Goal: Share content

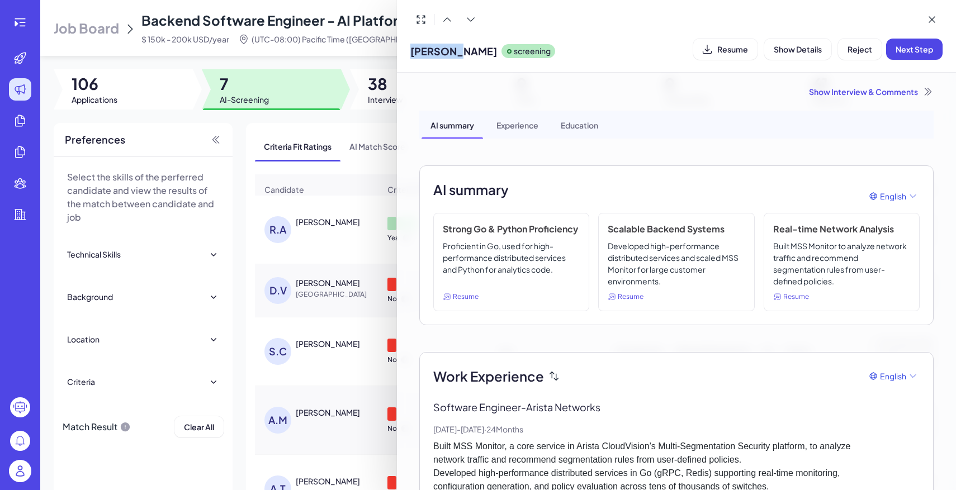
scroll to position [56, 0]
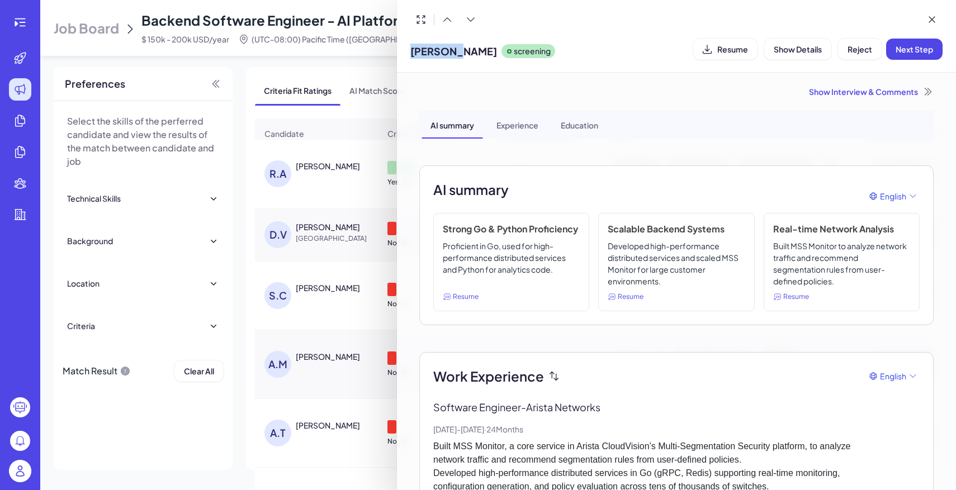
click at [19, 448] on div at bounding box center [478, 245] width 956 height 490
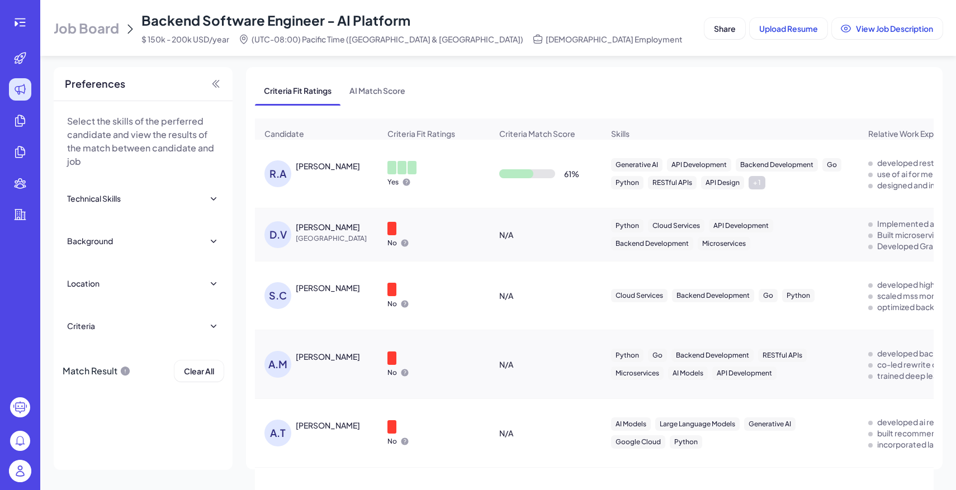
click at [21, 467] on img at bounding box center [20, 471] width 22 height 22
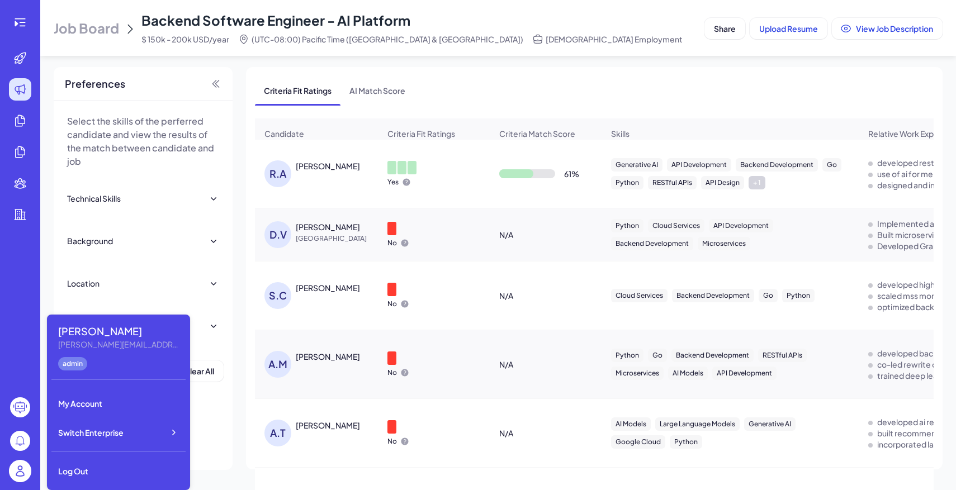
click at [112, 448] on div "[PERSON_NAME] [PERSON_NAME][EMAIL_ADDRESS][DOMAIN_NAME] admin My Account Switch…" at bounding box center [118, 402] width 143 height 175
click at [122, 438] on span "Switch Enterprise" at bounding box center [90, 432] width 65 height 11
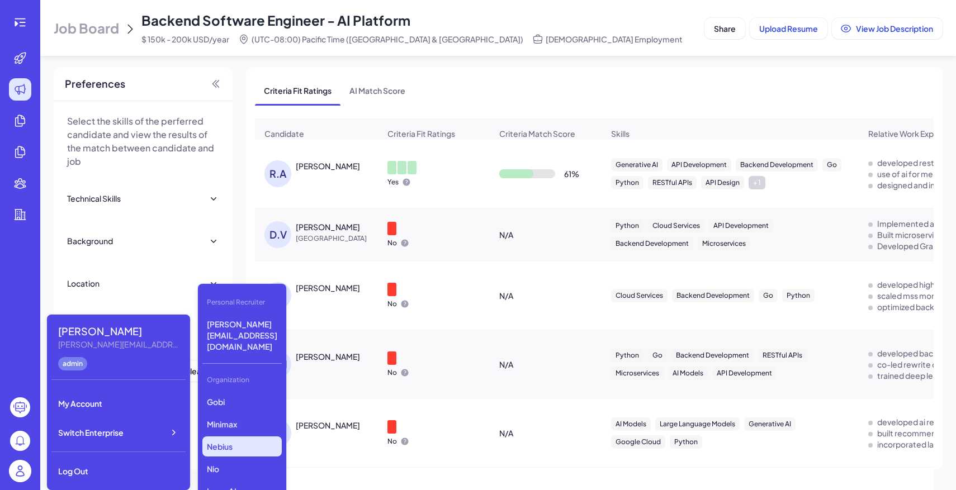
scroll to position [154, 0]
click at [255, 439] on p "VCycene" at bounding box center [241, 449] width 79 height 20
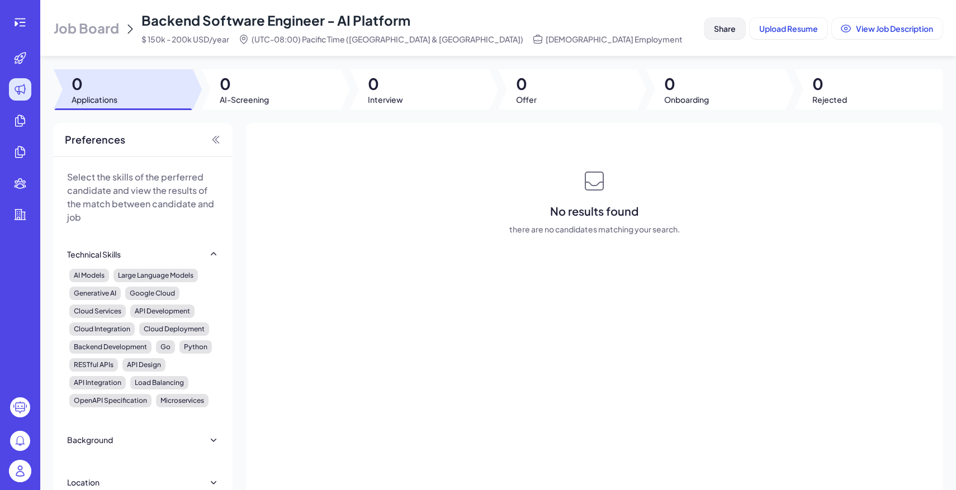
click at [723, 31] on span "Share" at bounding box center [725, 28] width 22 height 10
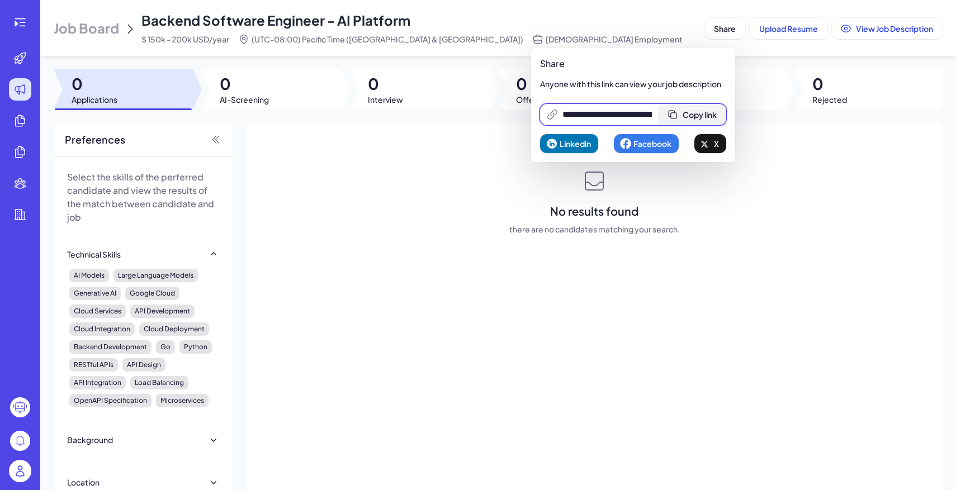
click at [699, 112] on span "Copy link" at bounding box center [699, 115] width 34 height 10
click at [20, 470] on img at bounding box center [20, 471] width 22 height 22
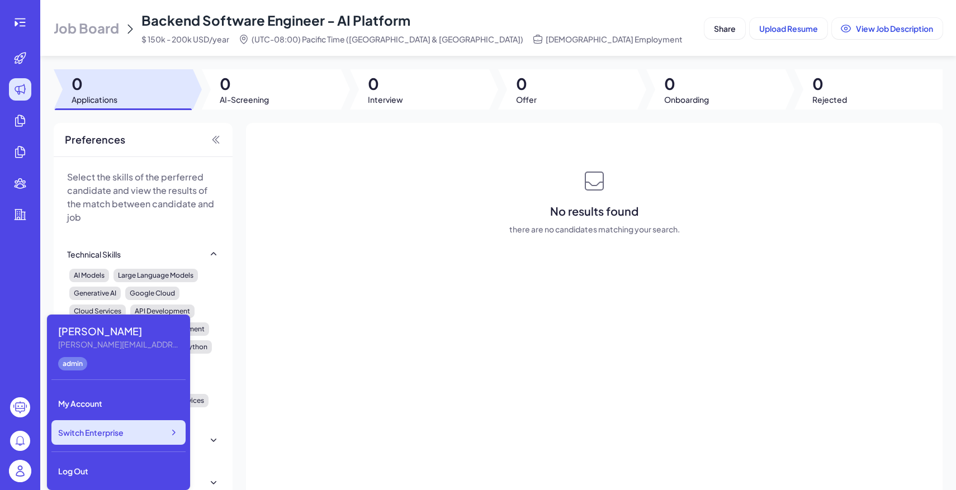
click at [125, 433] on div "Switch Enterprise" at bounding box center [118, 432] width 134 height 25
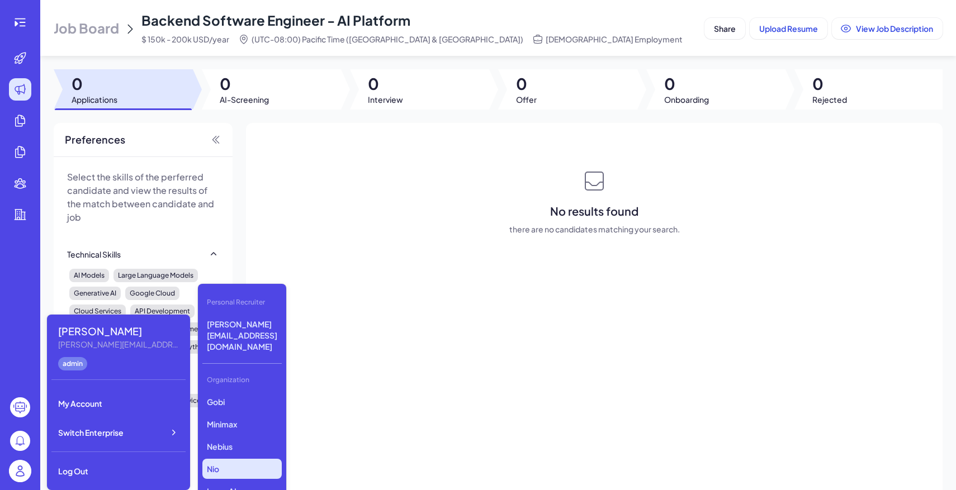
scroll to position [154, 0]
click at [247, 439] on p "VCycene" at bounding box center [241, 449] width 79 height 20
click at [121, 20] on div "Job Board Backend Software Engineer - AI Platform $ 150k - 200k USD/year (UTC-0…" at bounding box center [377, 28] width 646 height 34
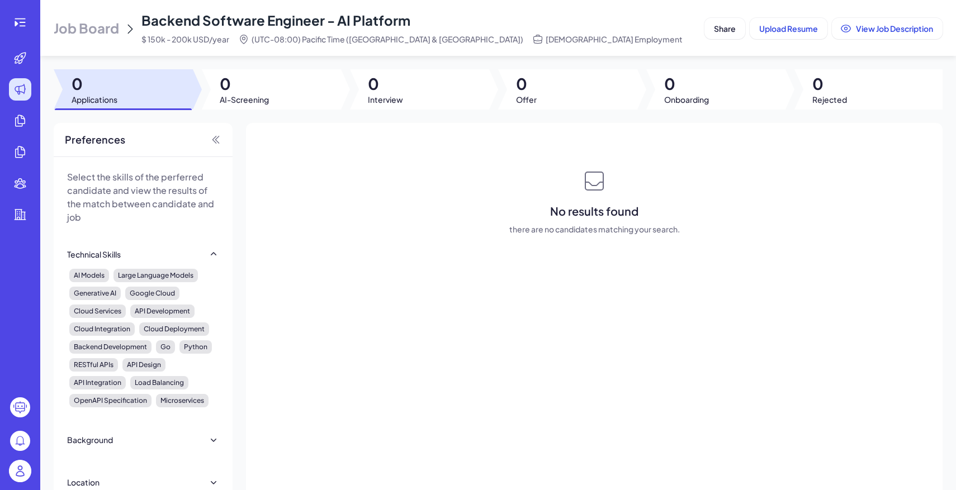
click at [104, 25] on span "Job Board" at bounding box center [86, 28] width 65 height 18
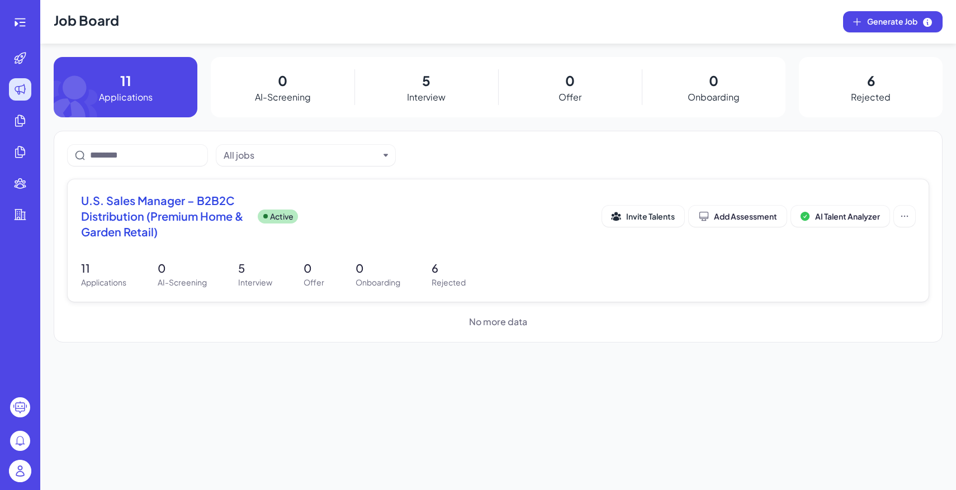
click at [285, 215] on p "Active" at bounding box center [281, 217] width 23 height 12
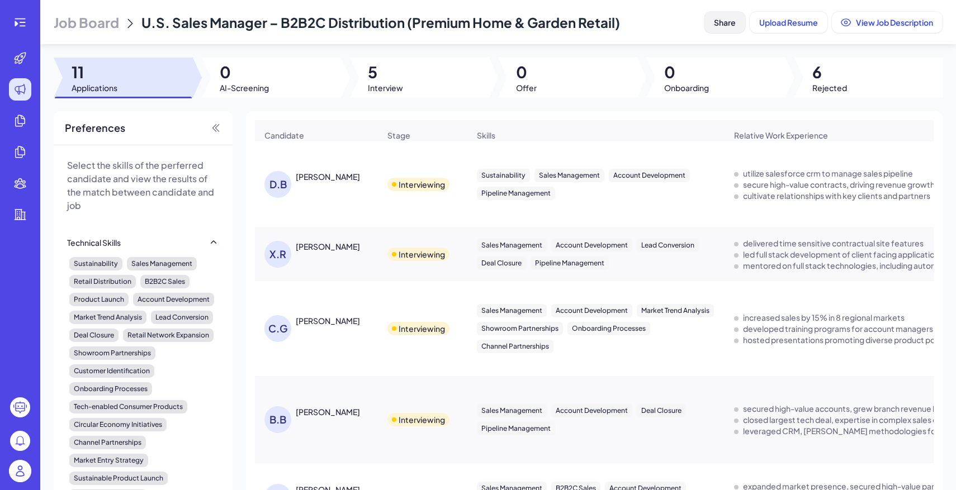
click at [730, 24] on span "Share" at bounding box center [725, 22] width 22 height 10
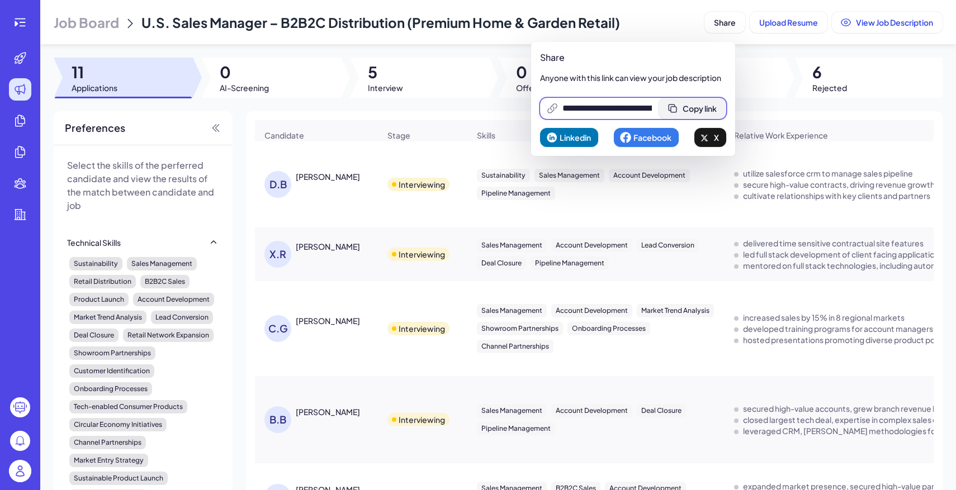
click at [704, 102] on button "Copy link" at bounding box center [692, 108] width 68 height 21
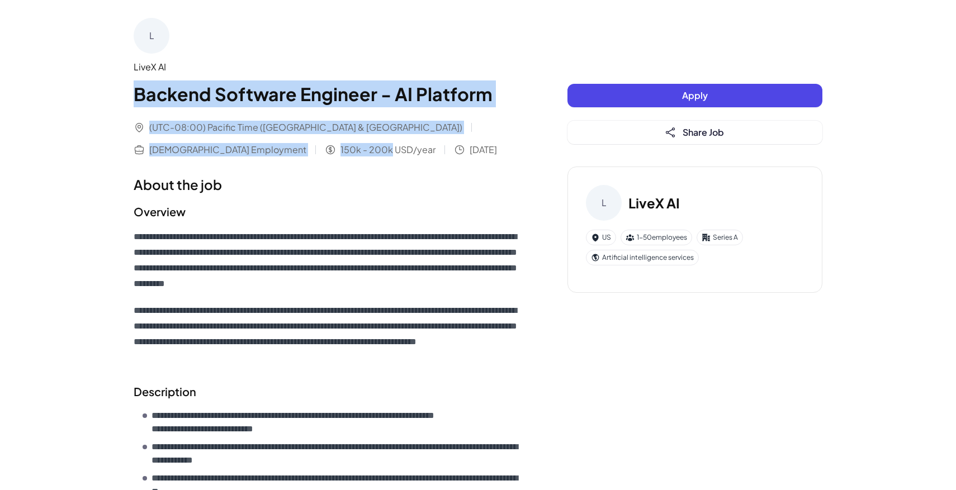
drag, startPoint x: 136, startPoint y: 92, endPoint x: 199, endPoint y: 154, distance: 88.5
click at [199, 154] on div "L LiveX AI Backend Software Engineer - AI Platform (UTC-08:00) Pacific Time (US…" at bounding box center [328, 87] width 389 height 139
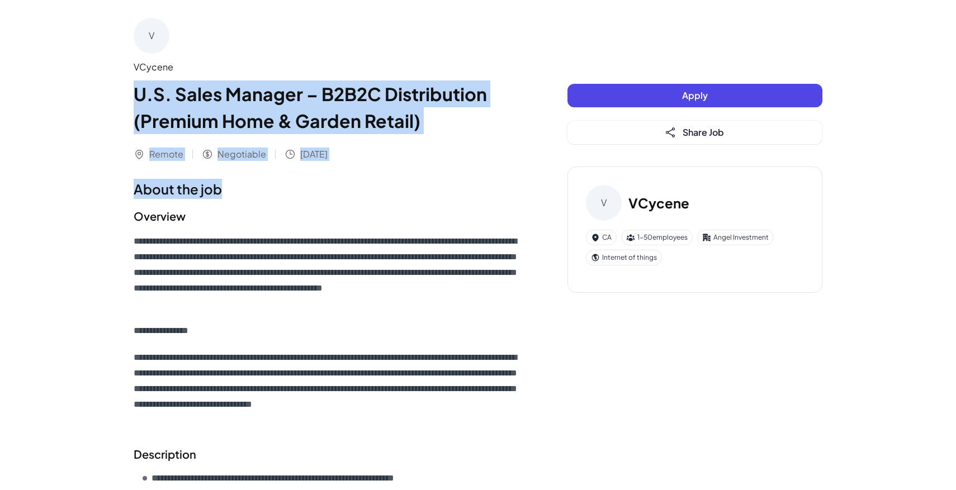
drag, startPoint x: 134, startPoint y: 83, endPoint x: 296, endPoint y: 195, distance: 196.7
click at [296, 194] on div "**********" at bounding box center [328, 480] width 389 height 924
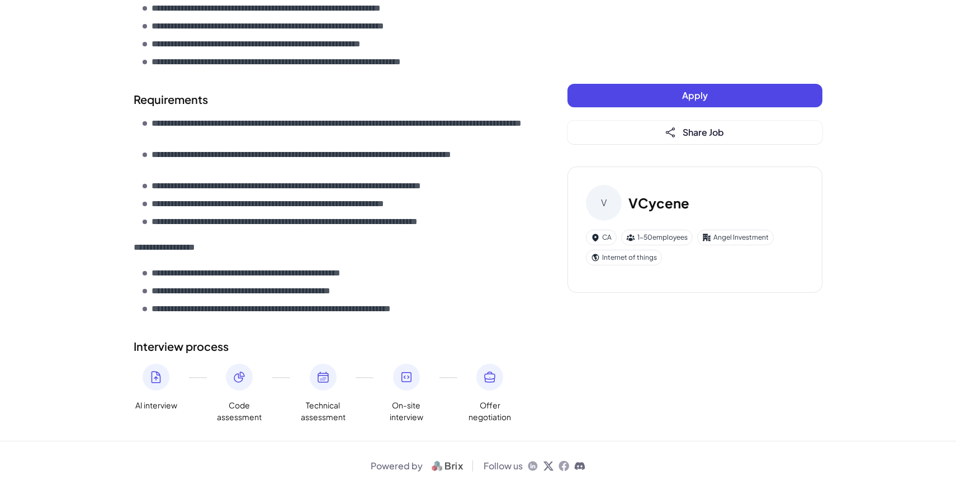
scroll to position [520, 0]
click at [500, 314] on li "**********" at bounding box center [333, 308] width 380 height 13
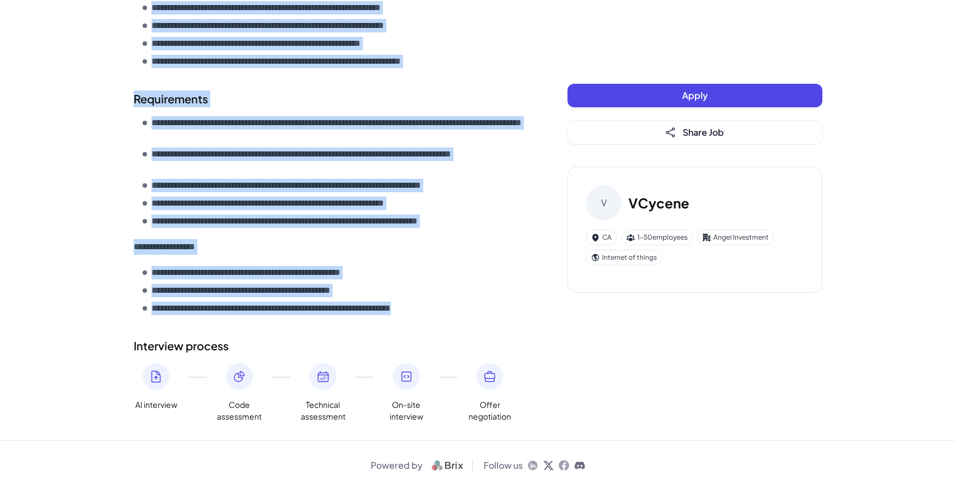
copy div "**********"
